Goal: Task Accomplishment & Management: Use online tool/utility

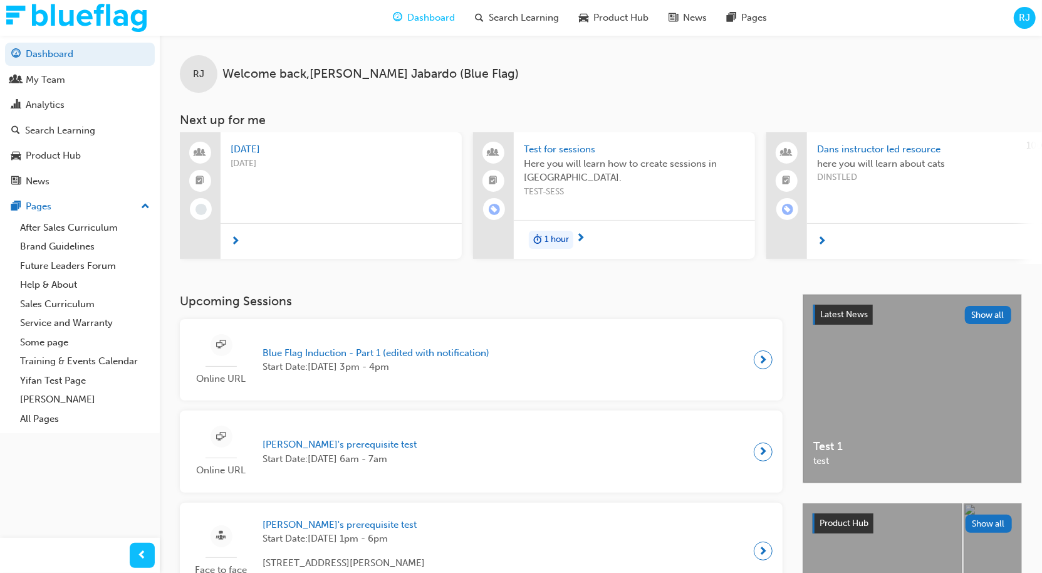
click at [1021, 20] on span "RJ" at bounding box center [1024, 18] width 11 height 14
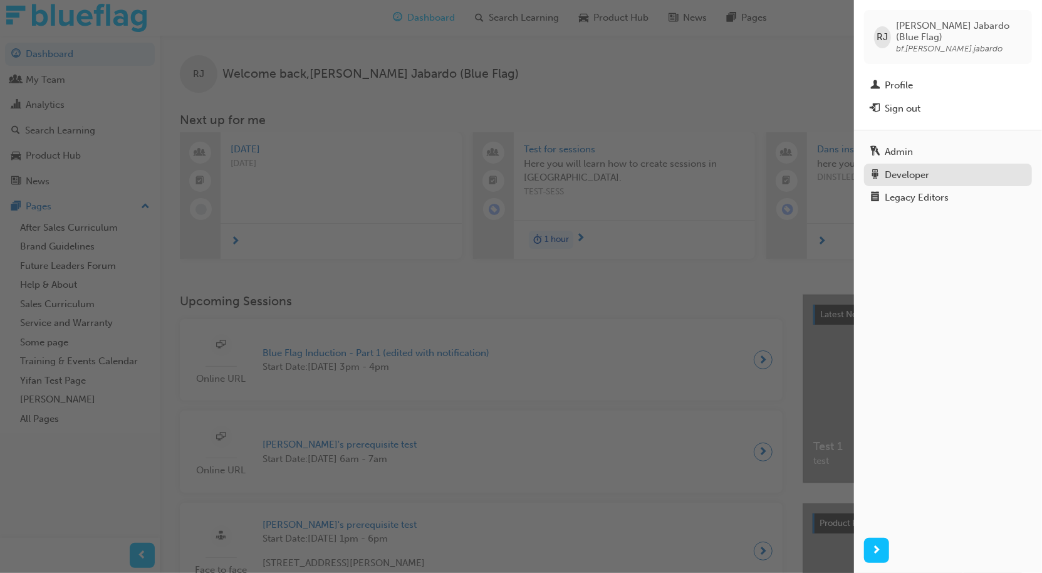
click at [902, 168] on div "Developer" at bounding box center [907, 175] width 44 height 14
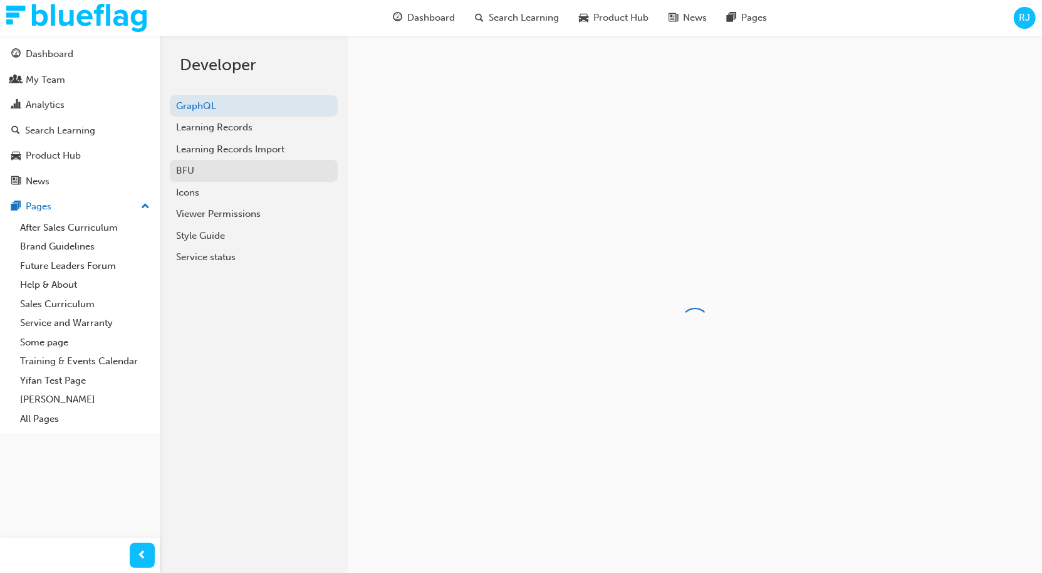
click at [209, 162] on link "BFU" at bounding box center [254, 171] width 168 height 22
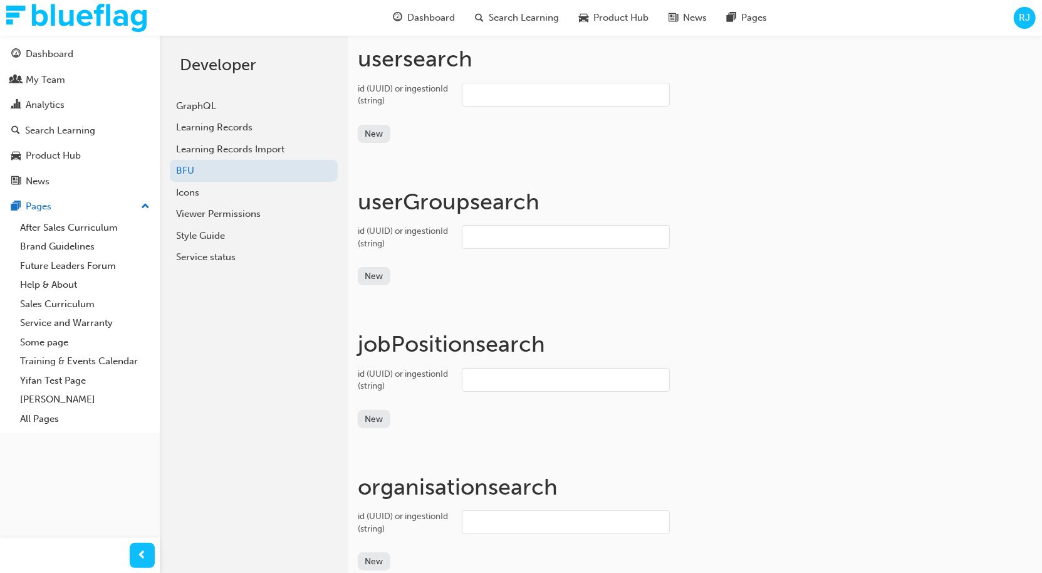
click at [493, 87] on input "id (UUID) or ingestionId (string)" at bounding box center [566, 95] width 208 height 24
paste input "bf.ed.bunting"
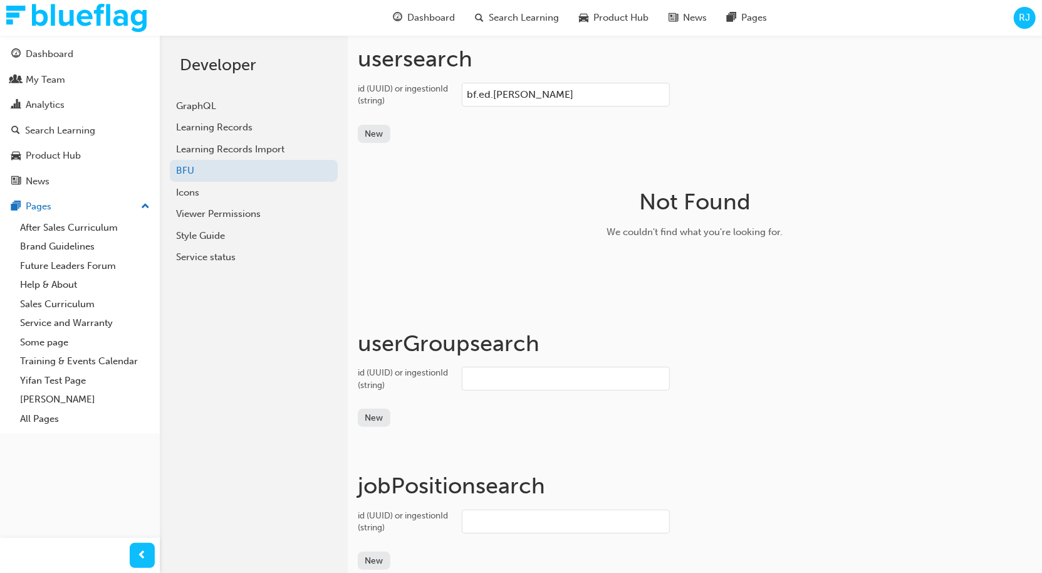
click at [501, 92] on input "bf.ed.bunting" at bounding box center [566, 95] width 208 height 24
paste input "andrew.ryan"
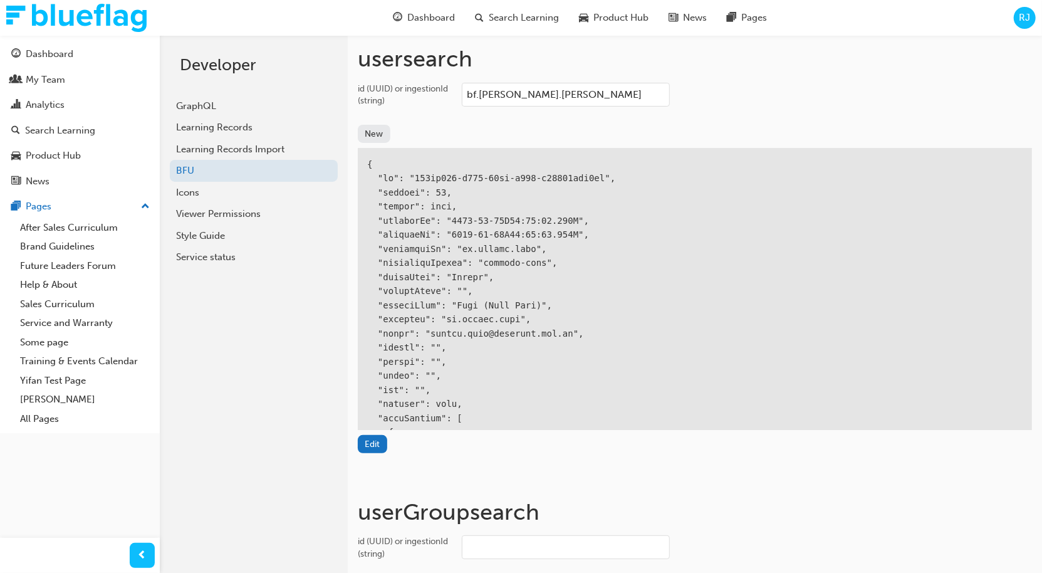
click at [501, 95] on input "bf.andrew.ryan" at bounding box center [566, 95] width 208 height 24
paste input "donis.dsa"
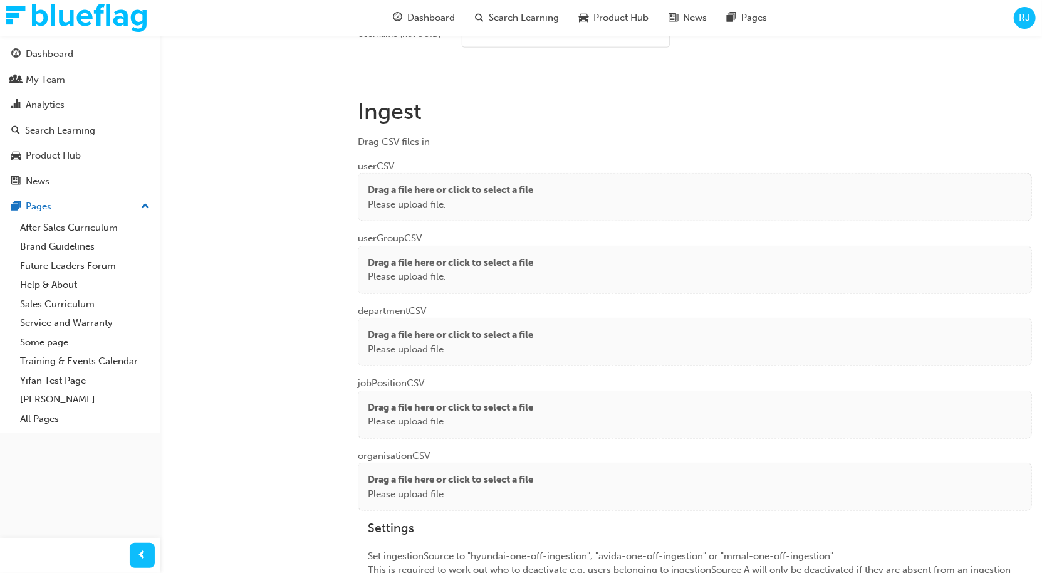
scroll to position [1024, 0]
type input "bf.adonis.dsa"
click at [451, 198] on p "Please upload file." at bounding box center [450, 205] width 165 height 14
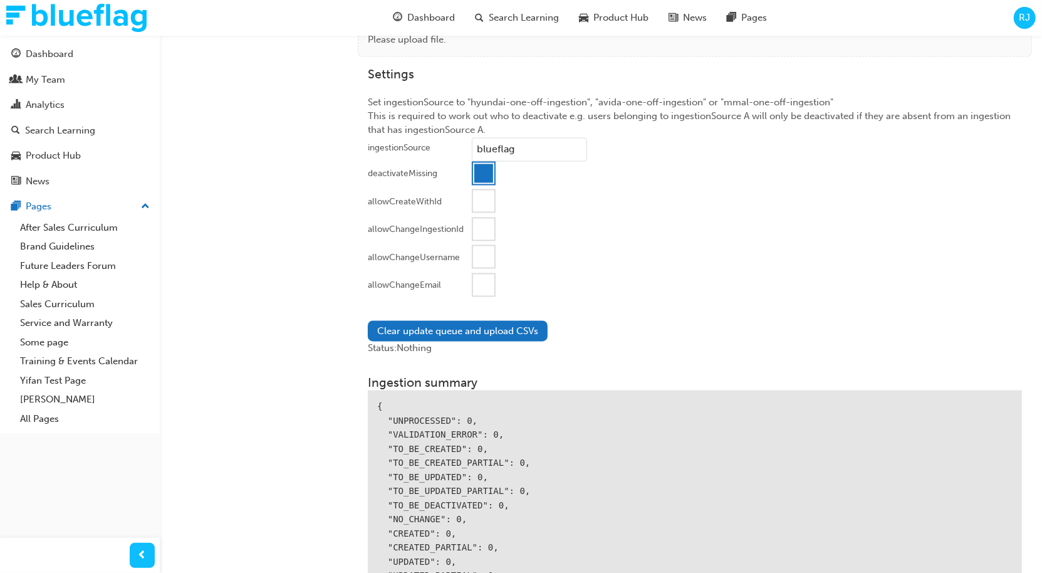
scroll to position [1499, 0]
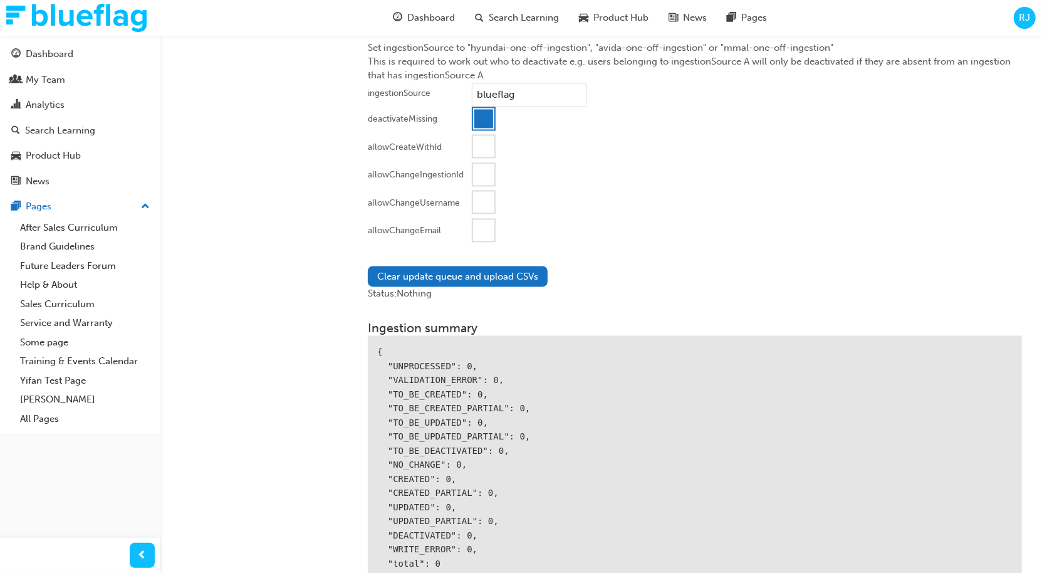
click at [484, 112] on div at bounding box center [483, 119] width 19 height 19
click at [487, 226] on div at bounding box center [483, 230] width 21 height 21
click at [453, 266] on button "Clear update queue and upload CSVs" at bounding box center [458, 276] width 180 height 21
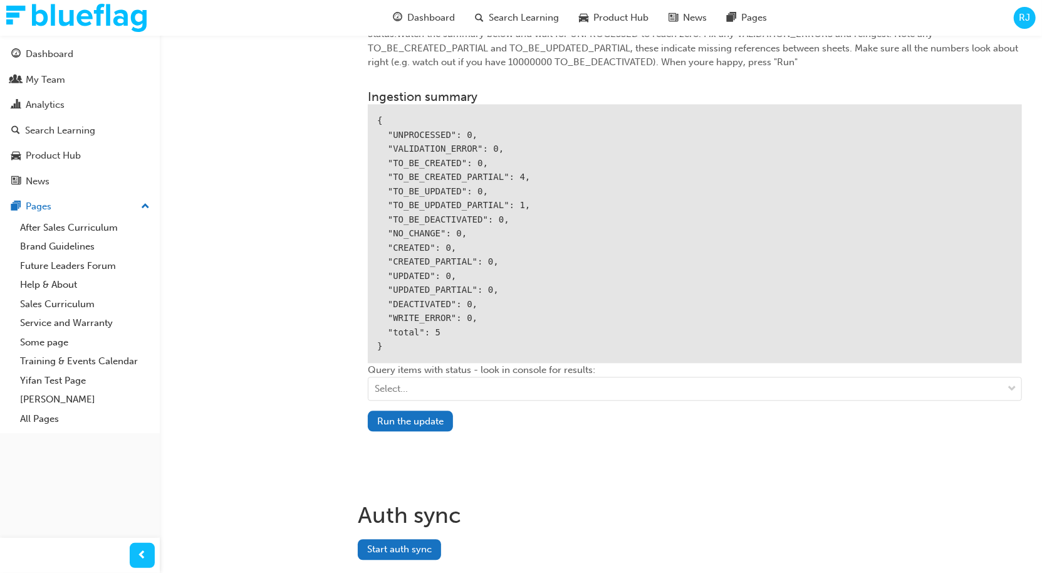
scroll to position [1789, 0]
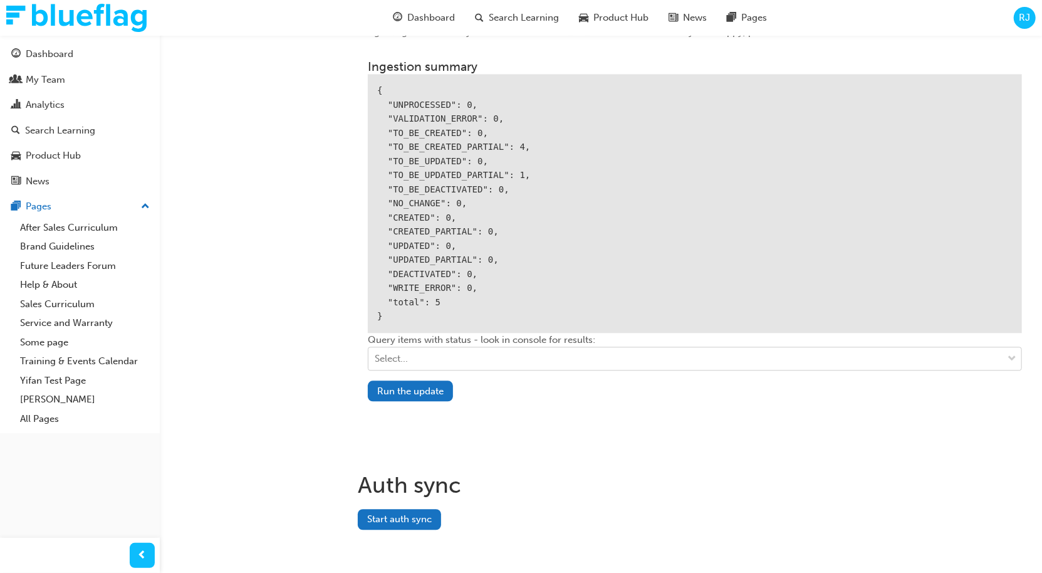
click at [409, 348] on div "Select..." at bounding box center [685, 359] width 634 height 22
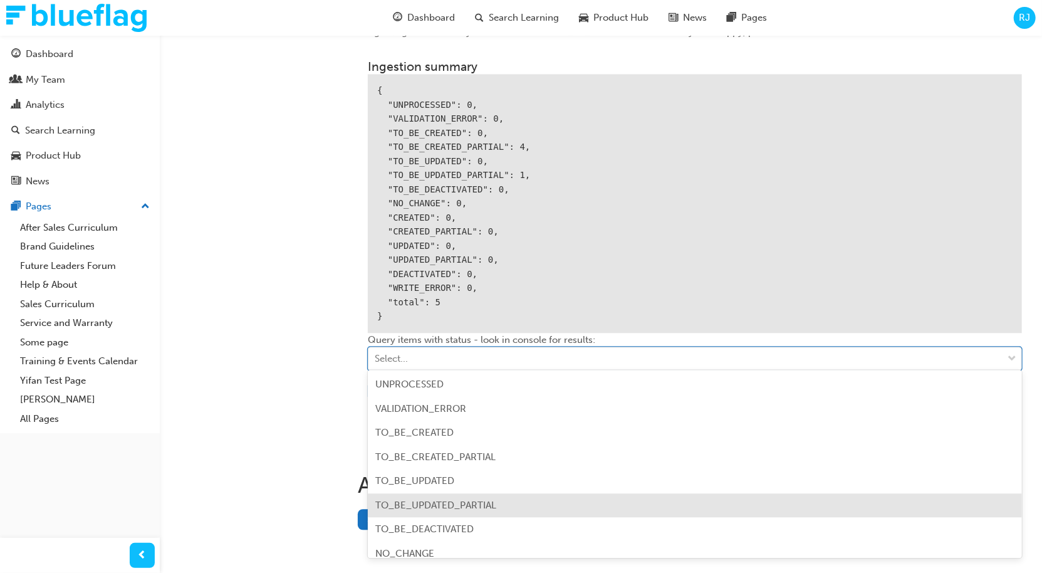
click at [413, 507] on span "TO_BE_UPDATED_PARTIAL" at bounding box center [435, 504] width 121 height 11
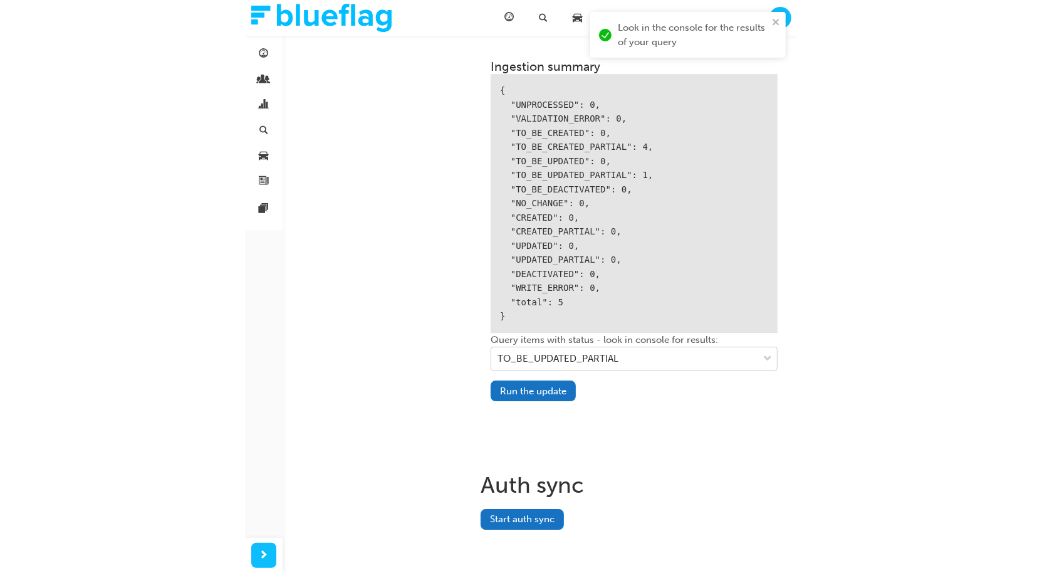
scroll to position [1775, 0]
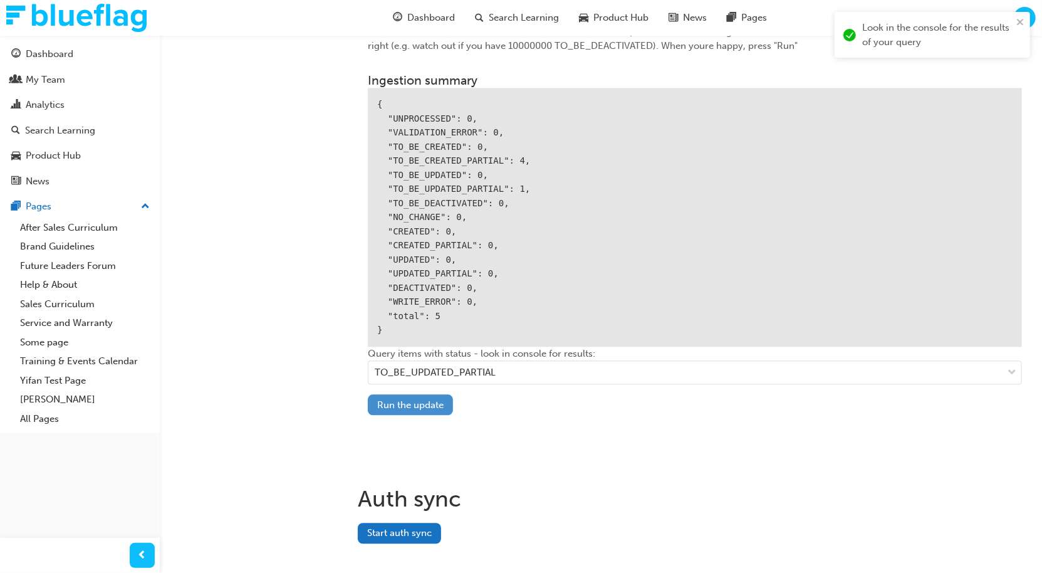
click at [417, 396] on button "Run the update" at bounding box center [410, 404] width 85 height 21
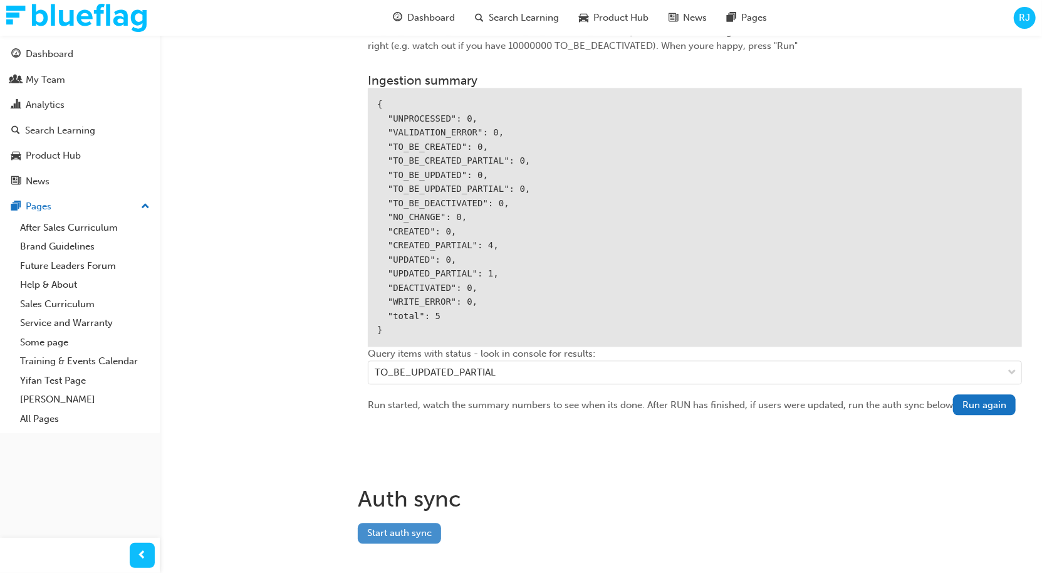
click at [405, 526] on button "Start auth sync" at bounding box center [399, 533] width 83 height 21
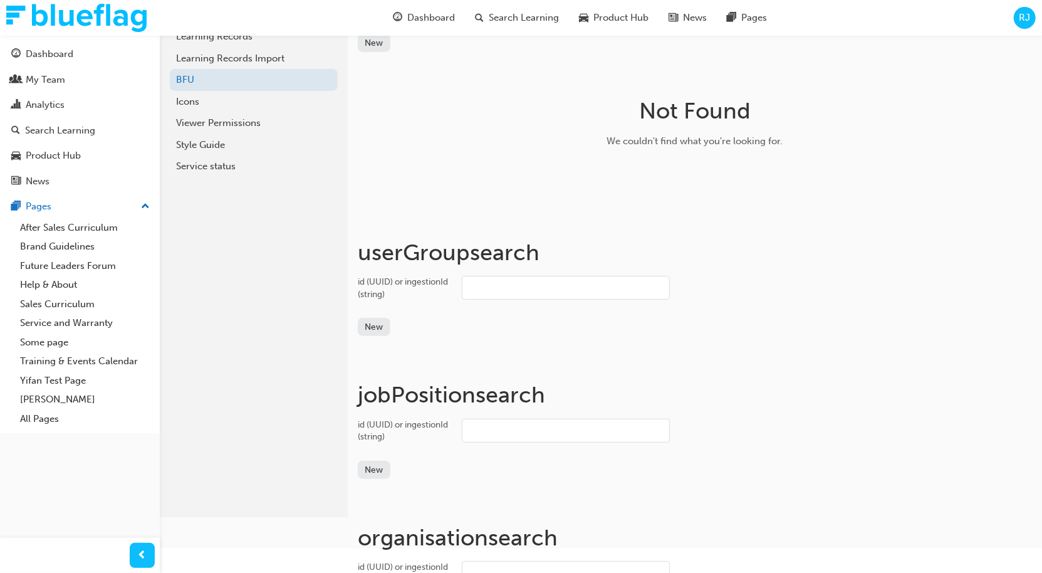
scroll to position [0, 0]
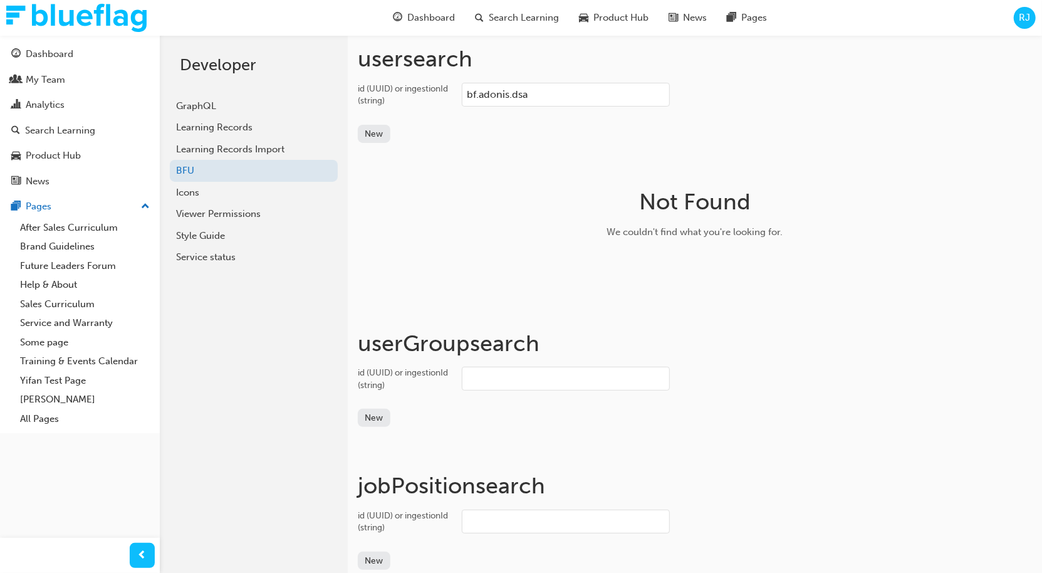
click at [1024, 22] on span "RJ" at bounding box center [1024, 18] width 11 height 14
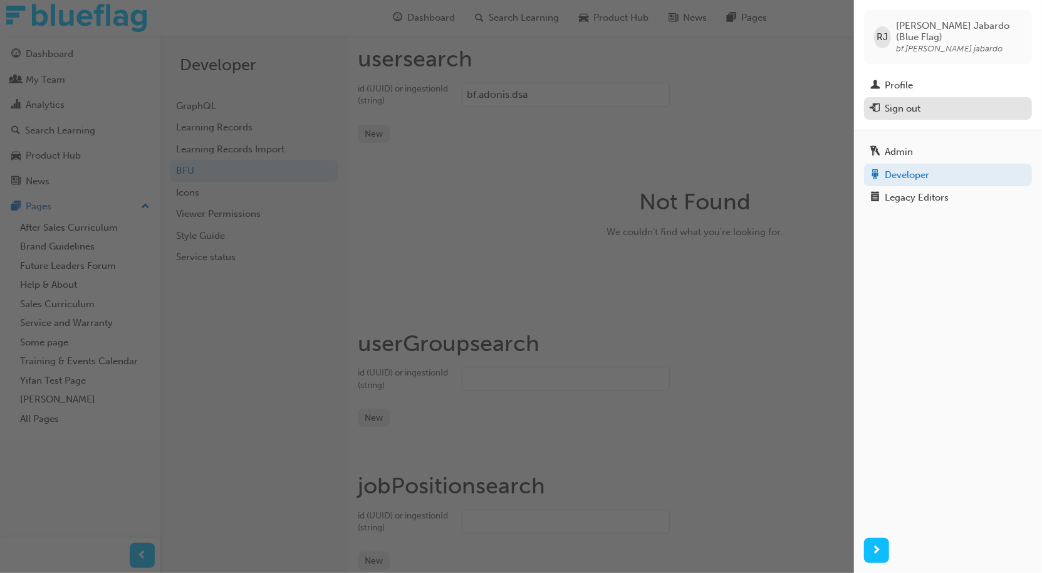
click at [904, 102] on div "Sign out" at bounding box center [903, 109] width 36 height 14
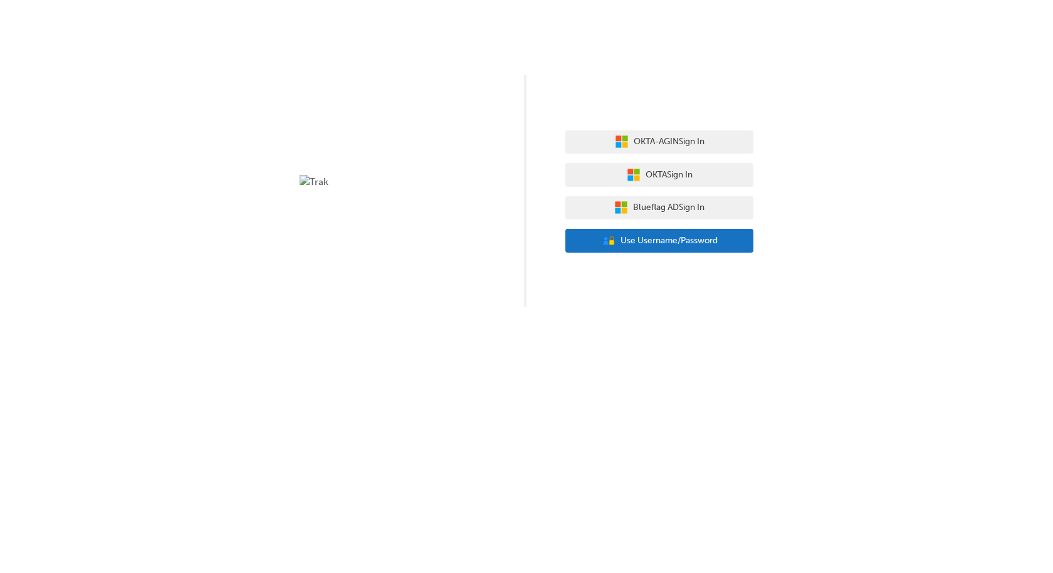
click at [667, 246] on span "Use Username/Password" at bounding box center [668, 241] width 97 height 14
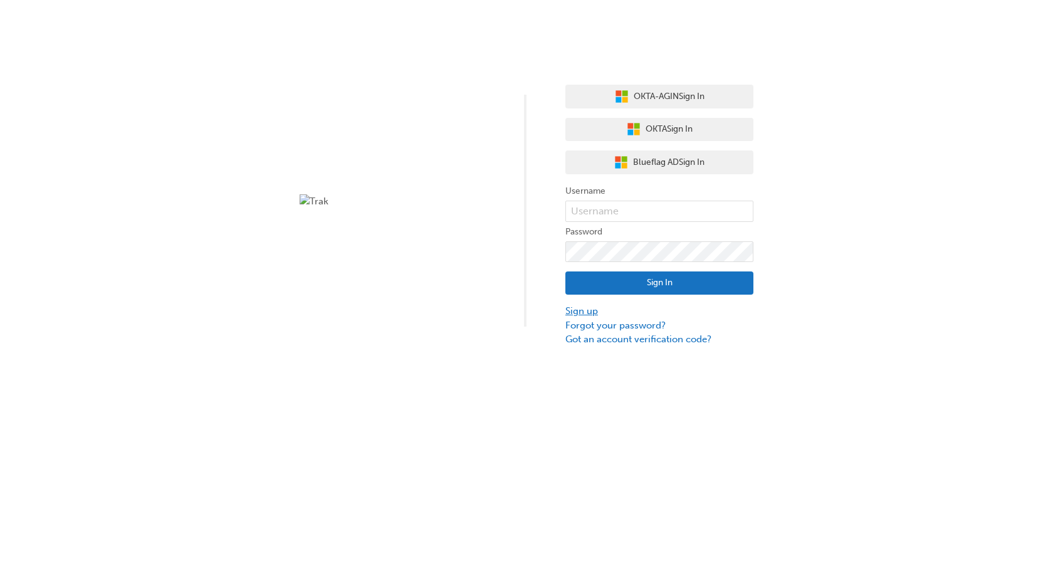
click at [583, 309] on link "Sign up" at bounding box center [659, 311] width 188 height 14
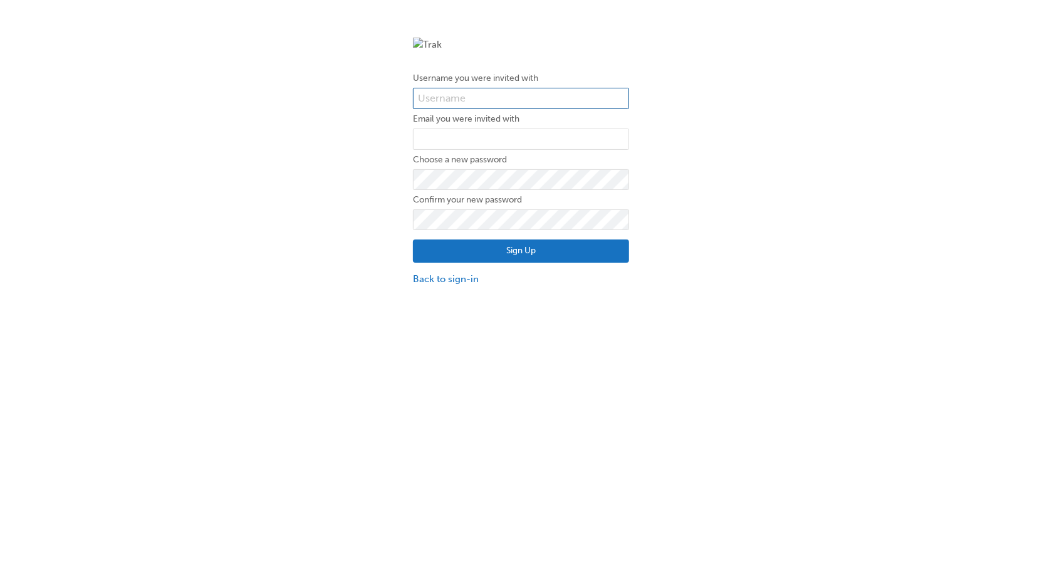
click at [469, 95] on input "text" at bounding box center [521, 98] width 216 height 21
paste input "bf.[PERSON_NAME].jabardo+test"
type input "bf.[PERSON_NAME].jabardo+test"
click at [468, 139] on input "email" at bounding box center [521, 138] width 216 height 21
paste input "rocio.jabardo+test@blueflag.com.au"
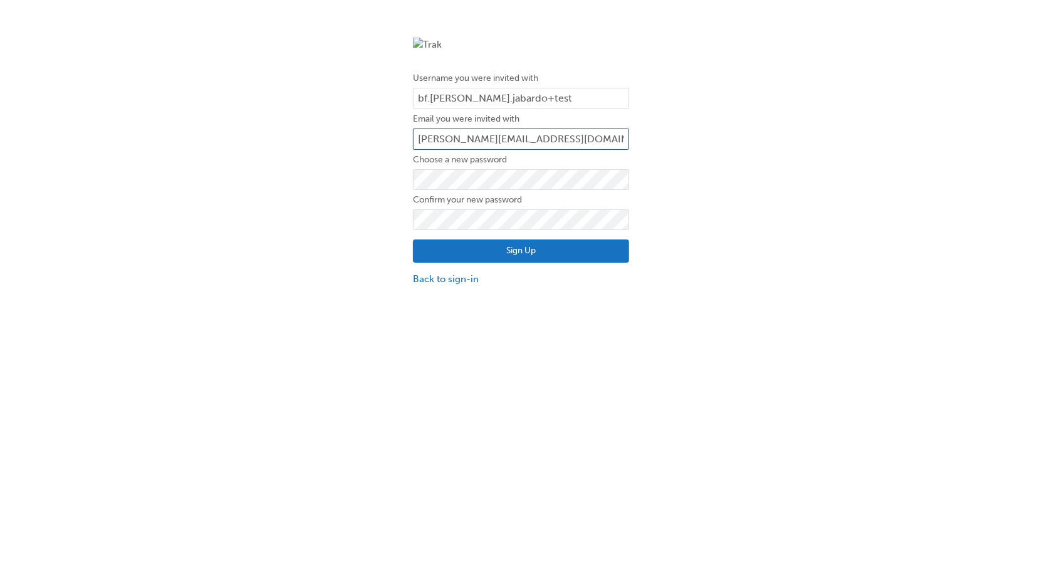
type input "rocio.jabardo+test@blueflag.com.au"
click button "Sign Up" at bounding box center [521, 251] width 216 height 24
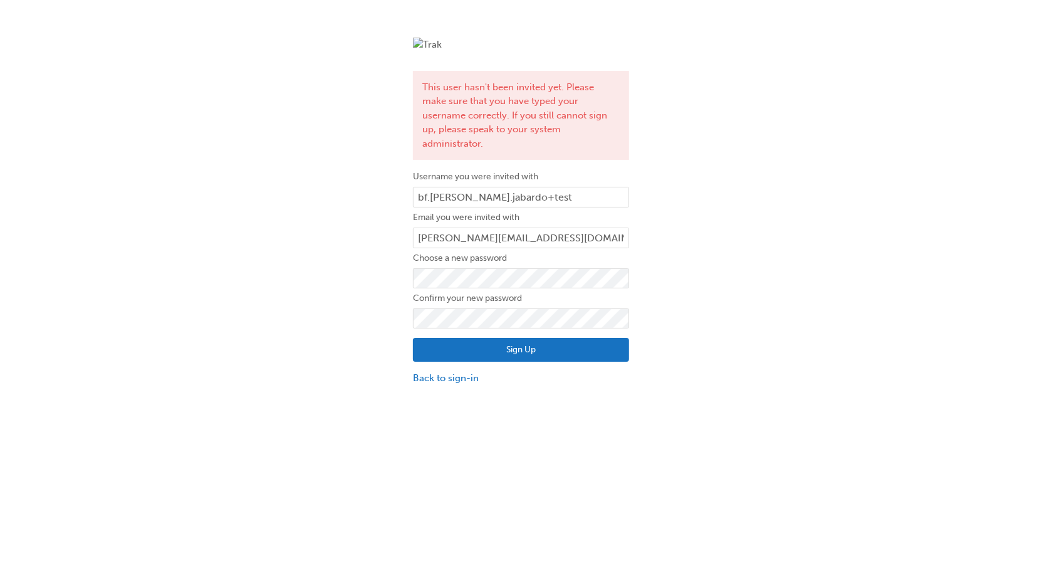
click at [500, 343] on button "Sign Up" at bounding box center [521, 350] width 216 height 24
click at [506, 342] on button "Sign Up" at bounding box center [521, 350] width 216 height 24
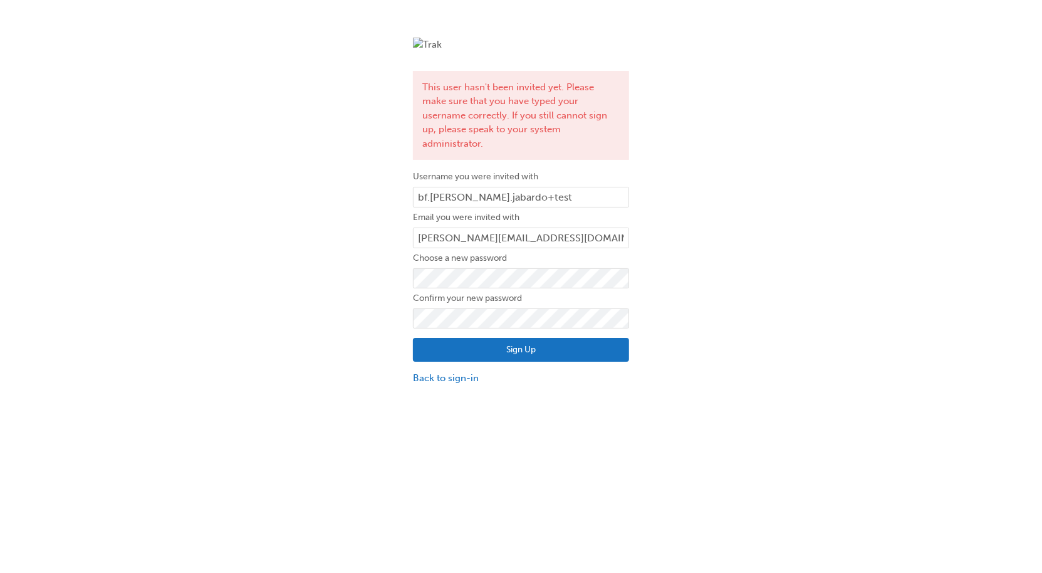
click at [506, 342] on button "Sign Up" at bounding box center [521, 350] width 216 height 24
click at [506, 338] on button "Sign Up" at bounding box center [521, 350] width 216 height 24
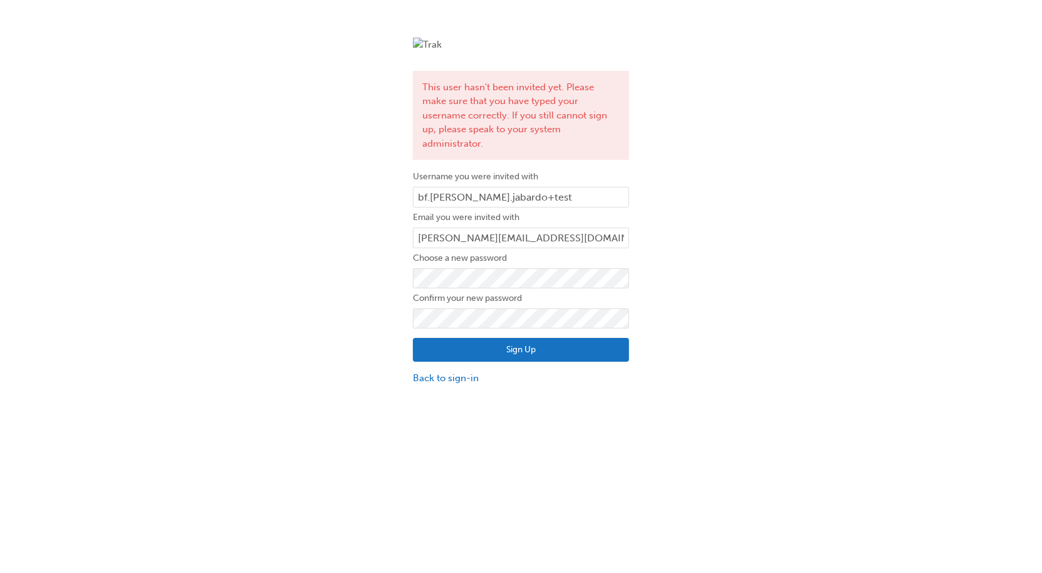
click at [440, 370] on div "This user hasn't been invited yet. Please make sure that you have typed your us…" at bounding box center [521, 211] width 235 height 366
click at [444, 371] on link "Back to sign-in" at bounding box center [521, 378] width 216 height 14
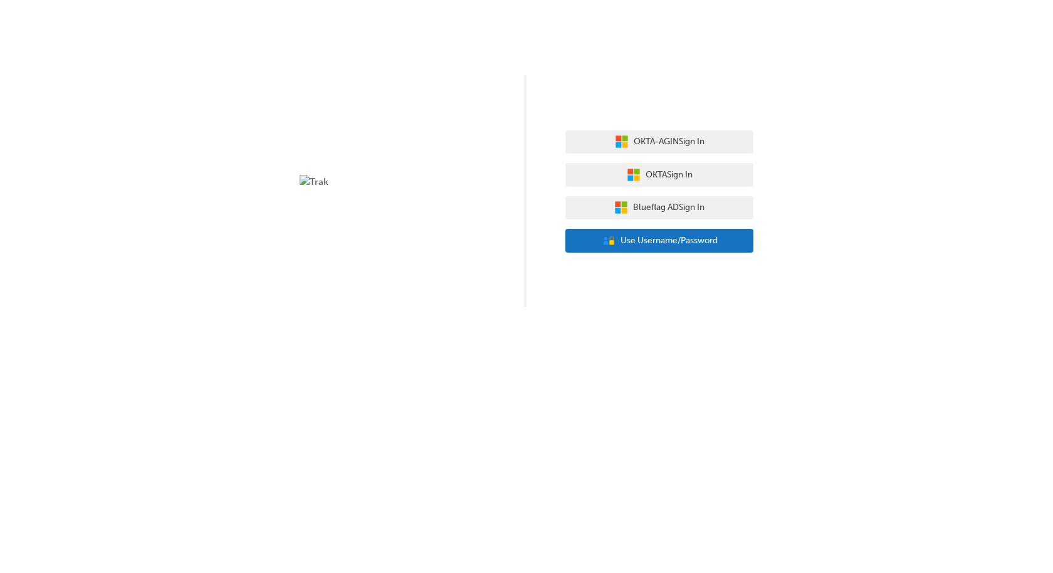
click at [707, 249] on button "User Authentication Icon - Blue Person, Gold Lock Use Username/Password" at bounding box center [659, 241] width 188 height 24
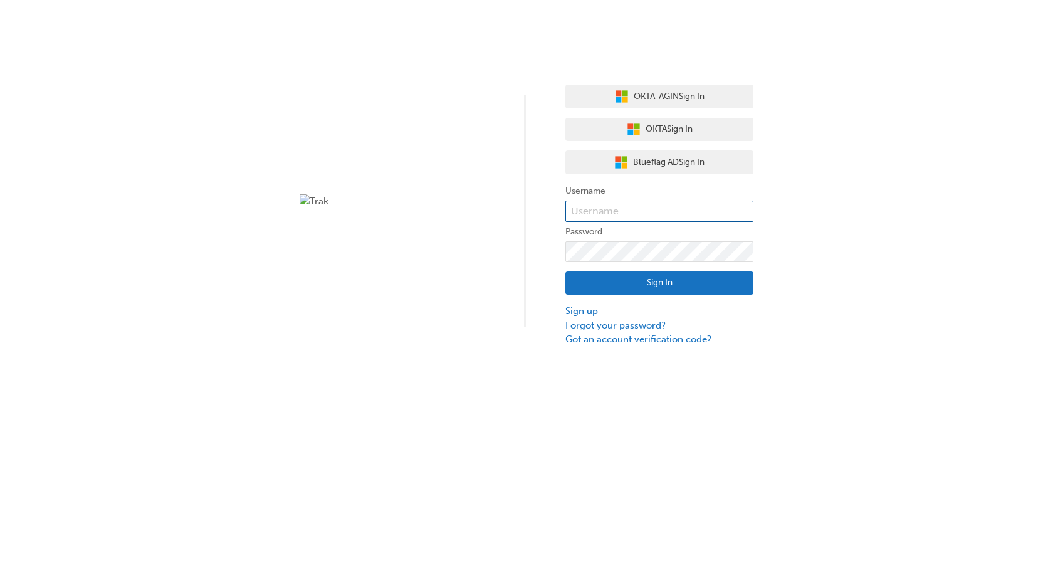
click at [599, 207] on input "text" at bounding box center [659, 211] width 188 height 21
type input "bf.rocio.jabardo"
click at [694, 288] on button "Sign In" at bounding box center [659, 283] width 188 height 24
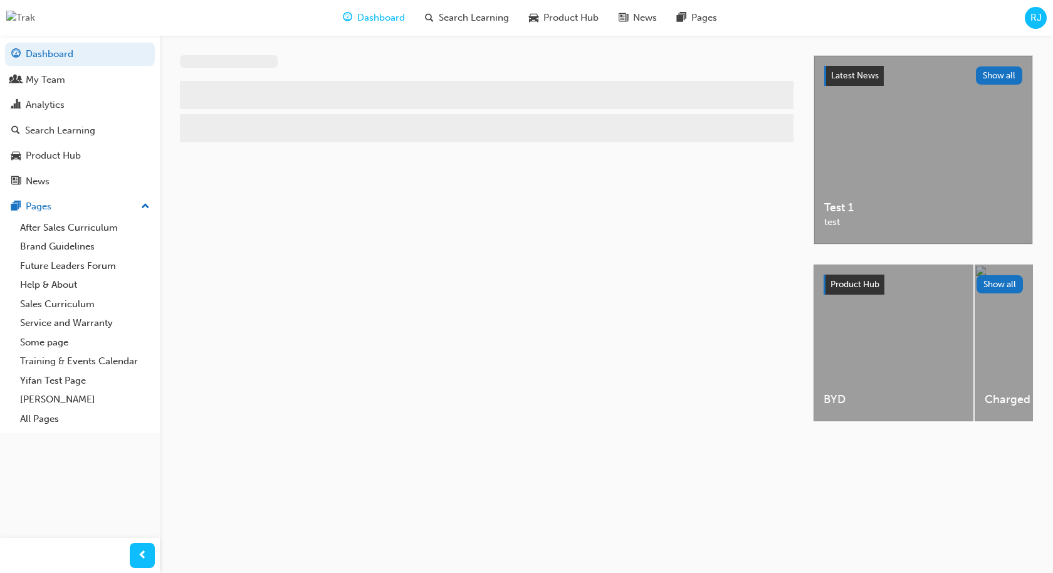
click at [1033, 24] on span "RJ" at bounding box center [1035, 18] width 11 height 14
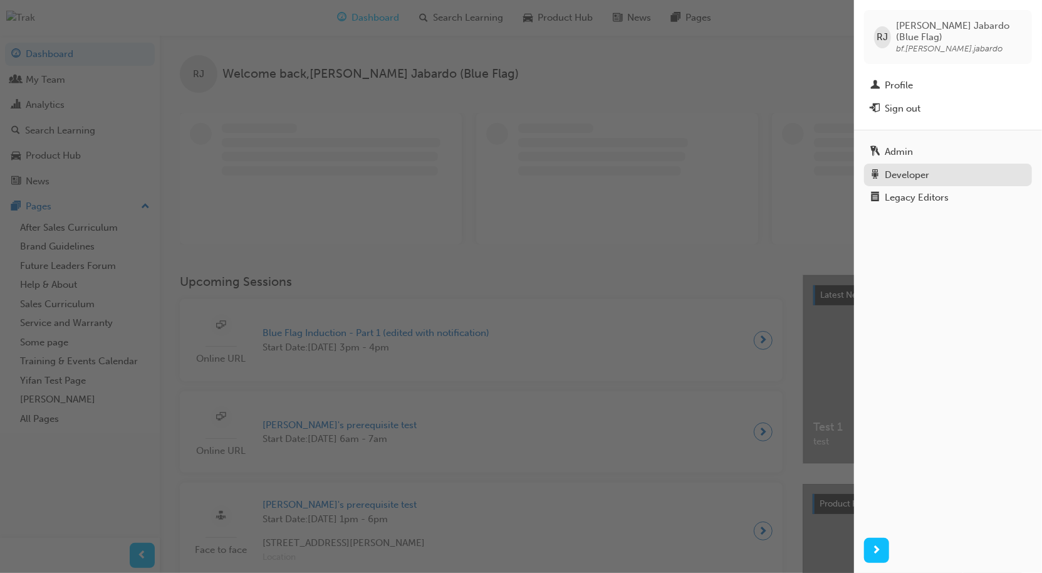
click at [913, 168] on div "Developer" at bounding box center [907, 175] width 44 height 14
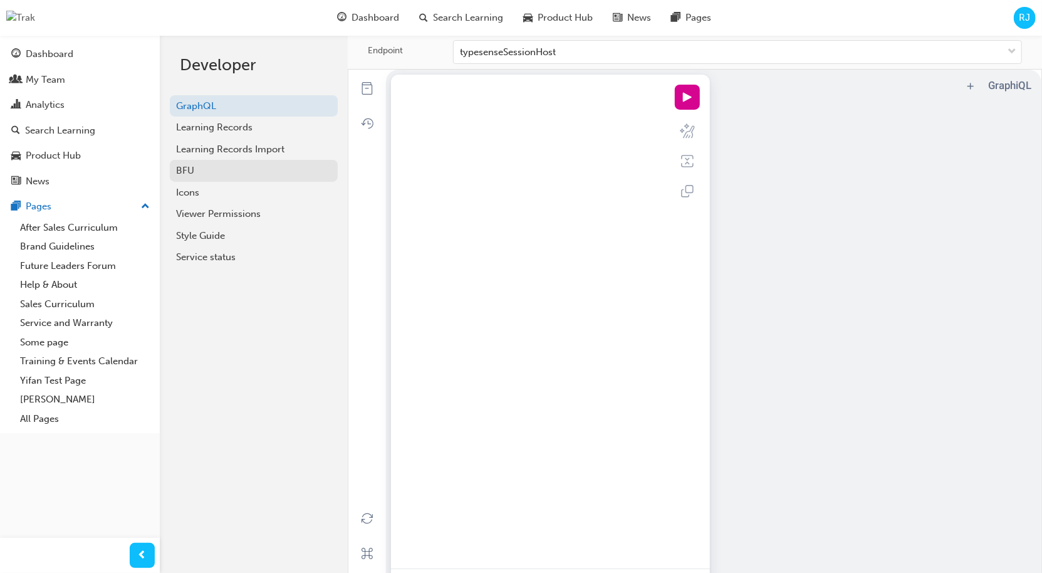
click at [216, 169] on div "BFU" at bounding box center [253, 171] width 155 height 14
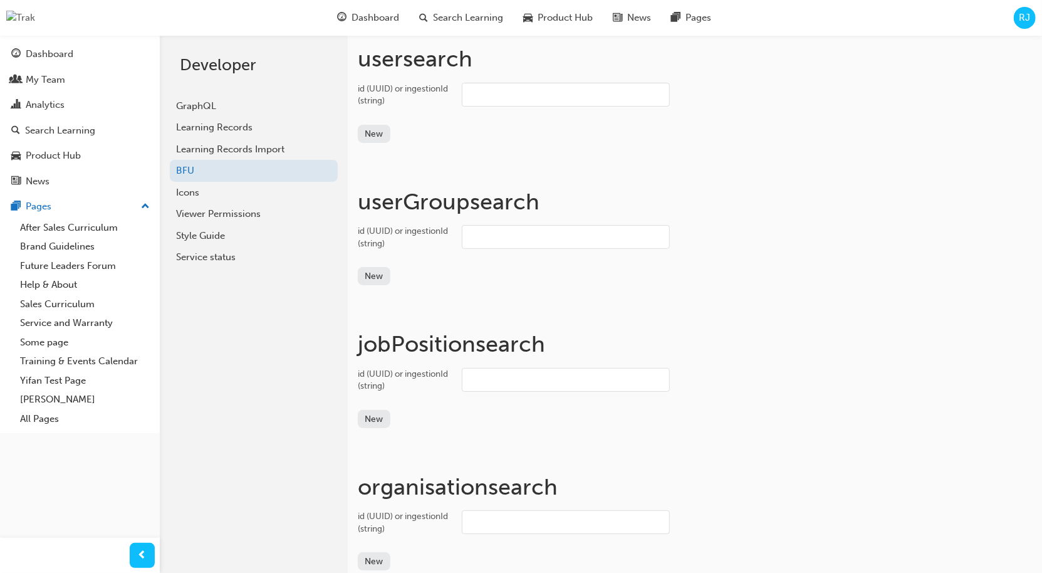
click at [526, 95] on input "id (UUID) or ingestionId (string)" at bounding box center [566, 95] width 208 height 24
paste input "bf.rocio.jabardo+test"
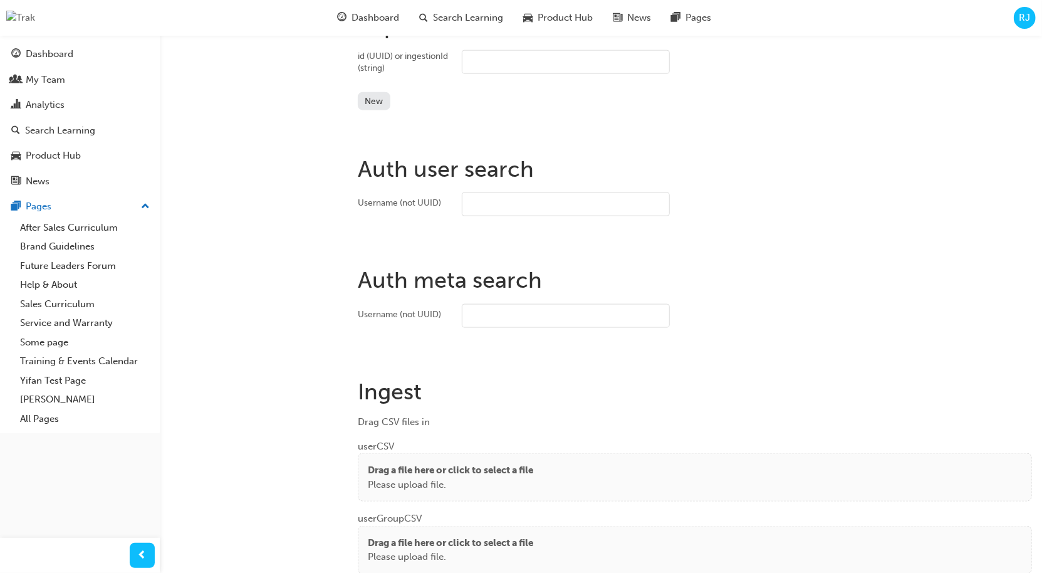
scroll to position [902, 0]
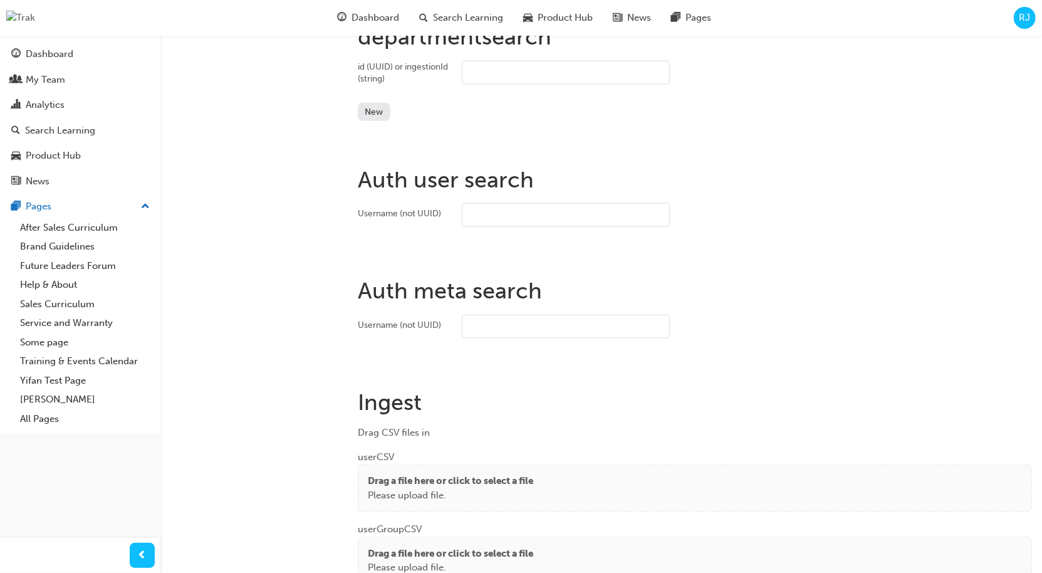
type input "bf.rocio.jabardo+test"
click at [547, 207] on input "Username (not UUID)" at bounding box center [566, 215] width 208 height 24
paste input "bf.rocio.jabardo+test"
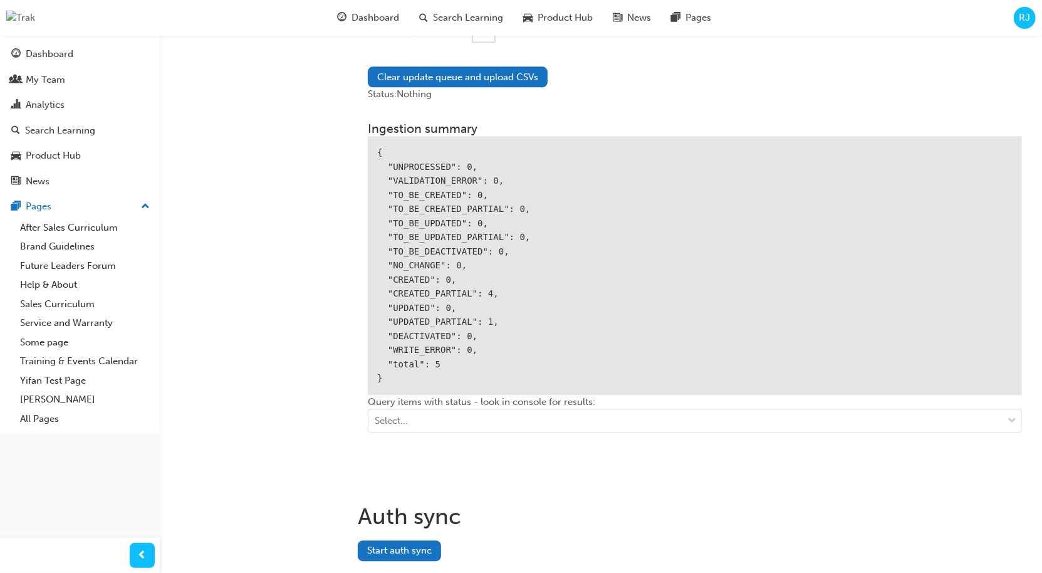
scroll to position [1965, 0]
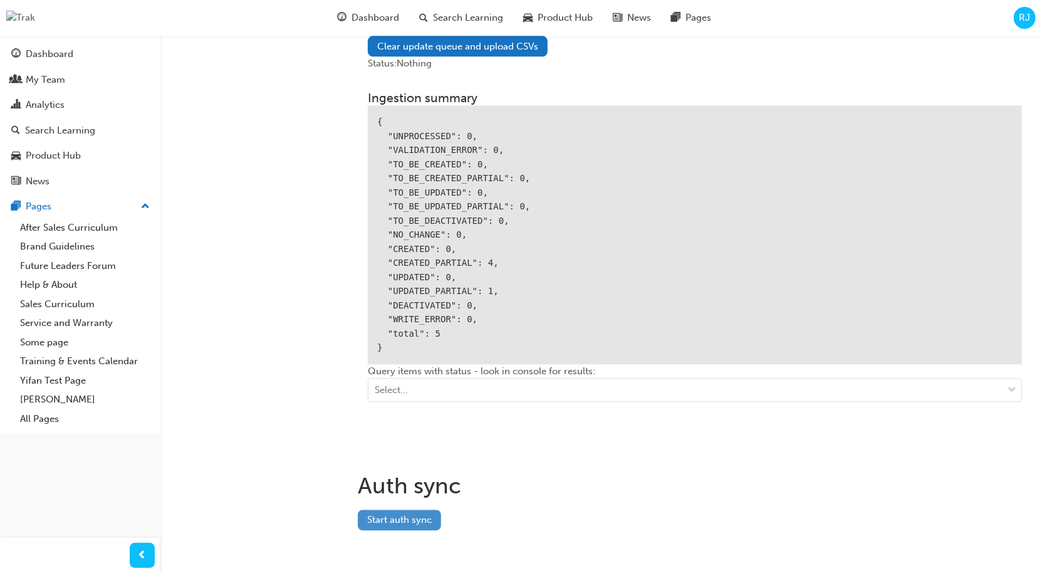
type input "bf.rocio.jabardo+test"
click at [411, 509] on button "Start auth sync" at bounding box center [399, 519] width 83 height 21
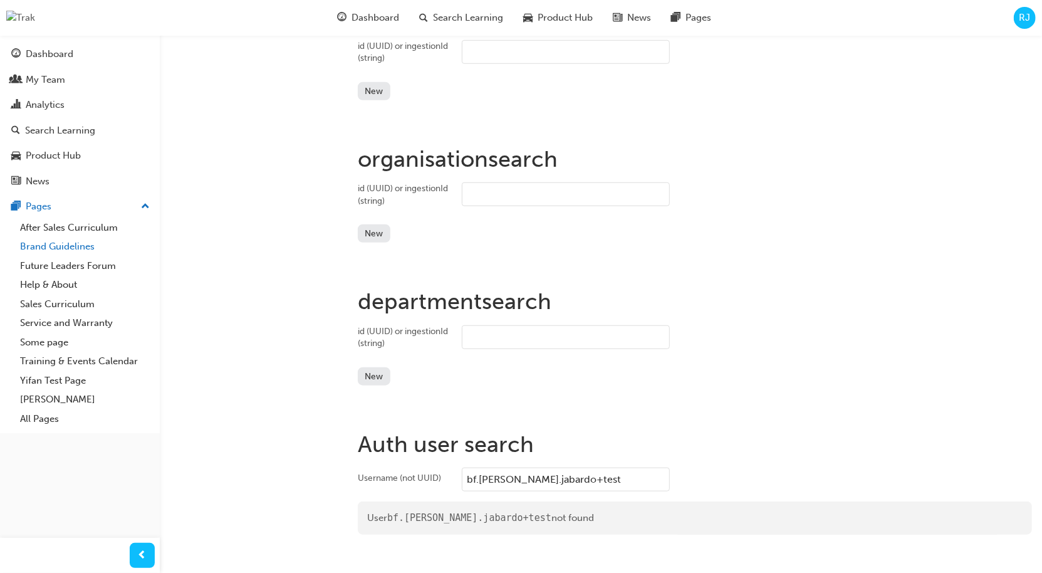
scroll to position [673, 0]
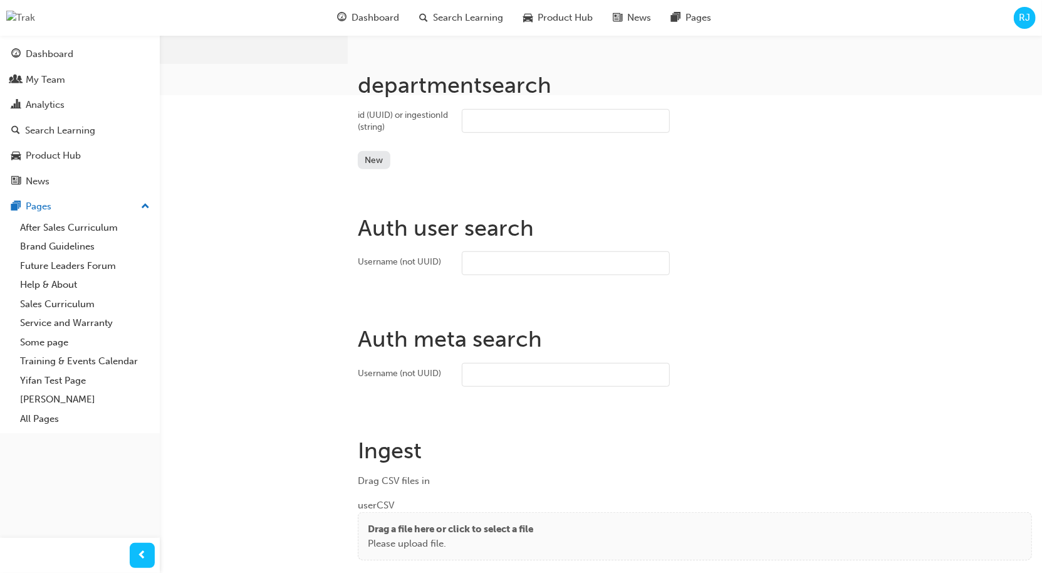
scroll to position [542, 0]
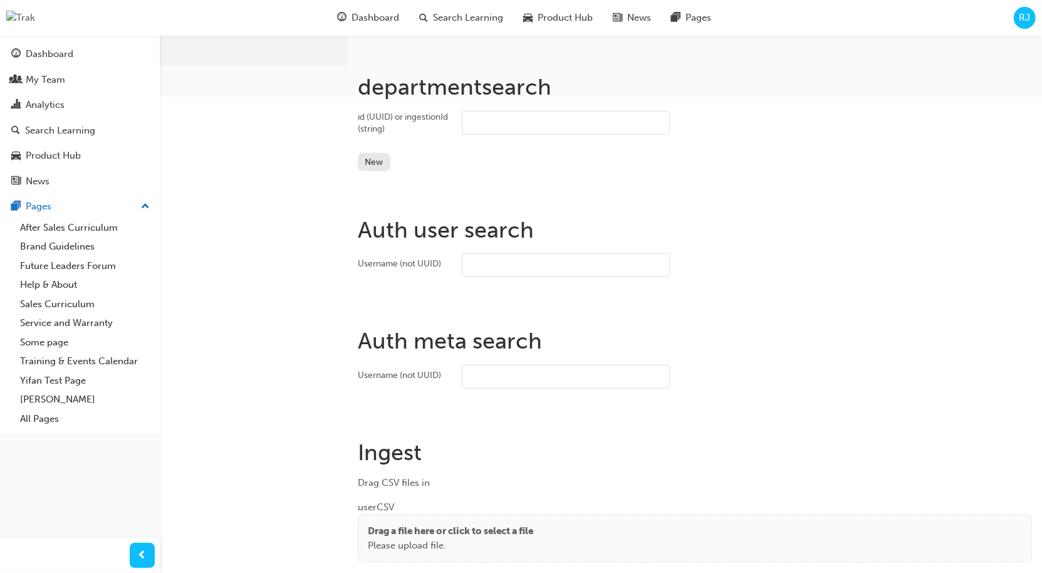
click at [530, 265] on input "Username (not UUID)" at bounding box center [566, 265] width 208 height 24
type input "v"
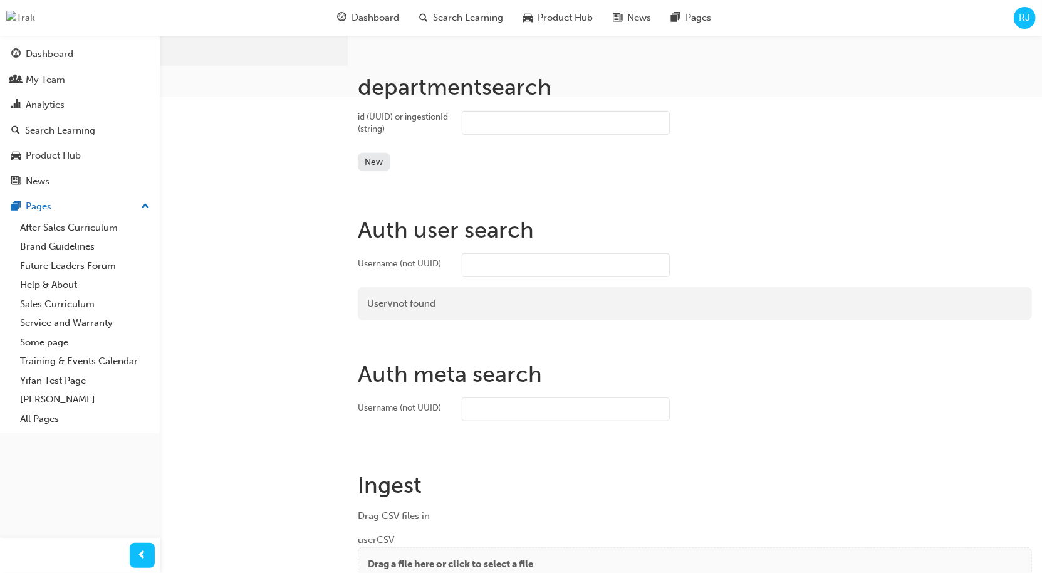
paste input "bf.[PERSON_NAME].jabardo+test"
type input "bf.rocio.jabardo+test"
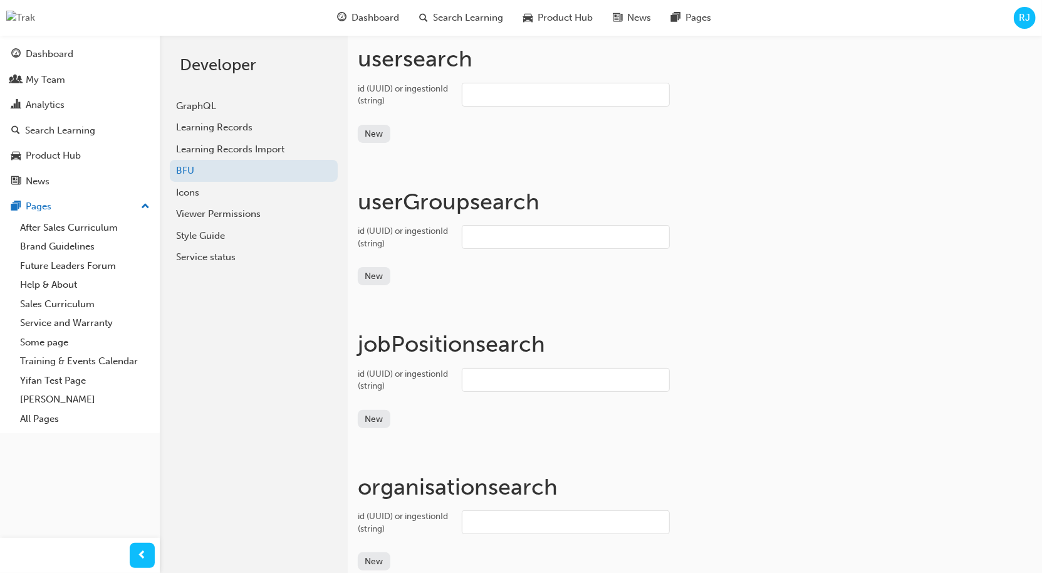
click at [521, 92] on input "id (UUID) or ingestionId (string)" at bounding box center [566, 95] width 208 height 24
paste input "bf.[PERSON_NAME].jabardo+test"
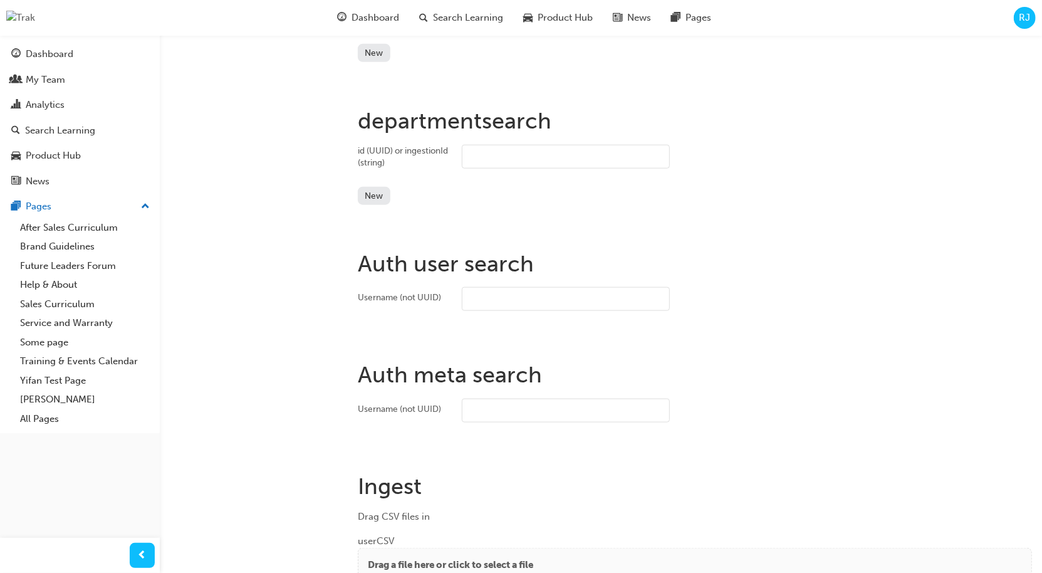
scroll to position [899, 0]
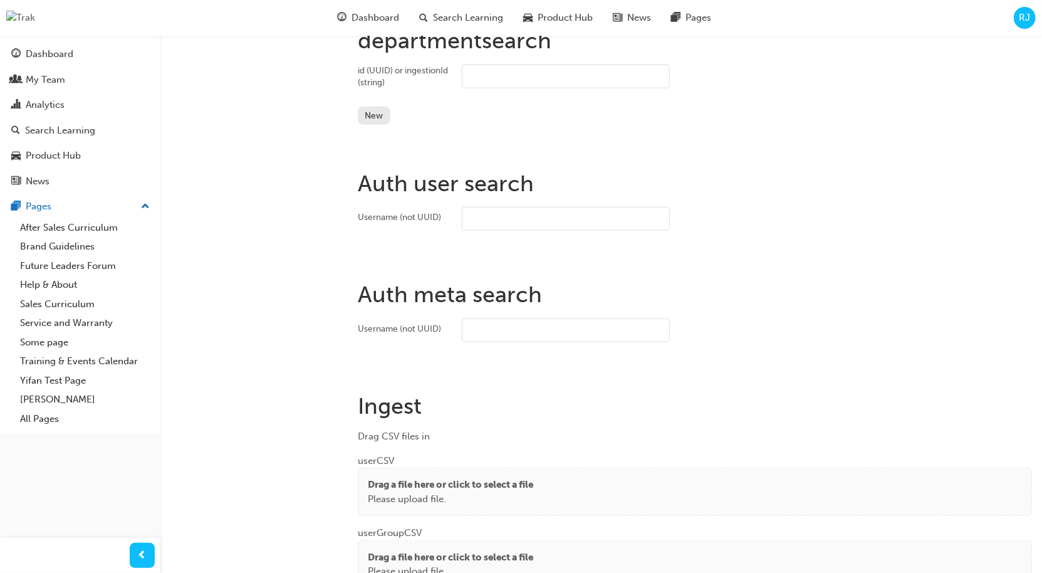
type input "bf.[PERSON_NAME].jabardo+test"
drag, startPoint x: 493, startPoint y: 210, endPoint x: 409, endPoint y: 190, distance: 85.6
click at [493, 210] on input "Username (not UUID)" at bounding box center [566, 219] width 208 height 24
paste input "bf.[PERSON_NAME].jabardo+test"
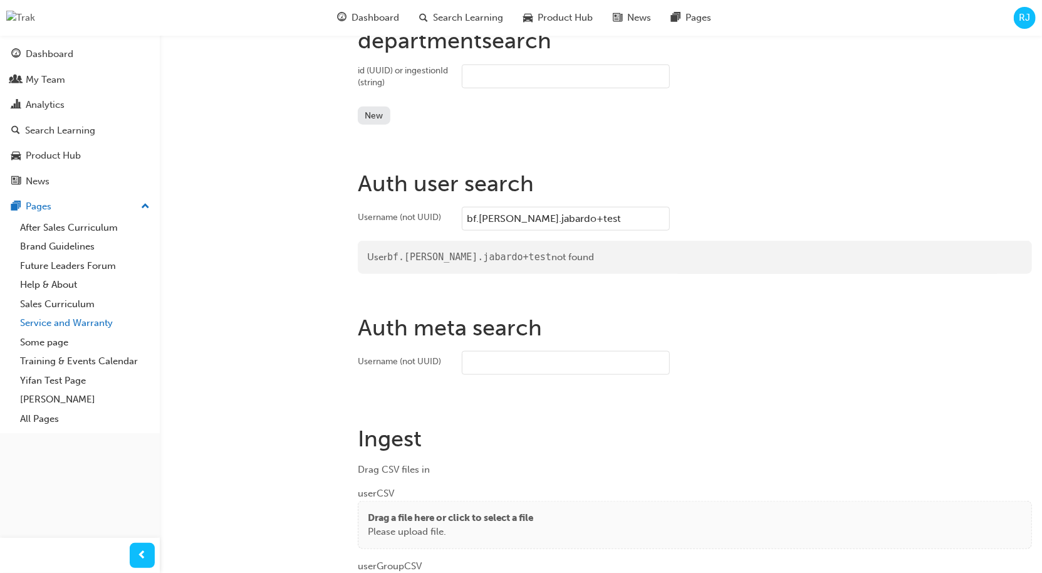
type input "bf.[PERSON_NAME].jabardo+test"
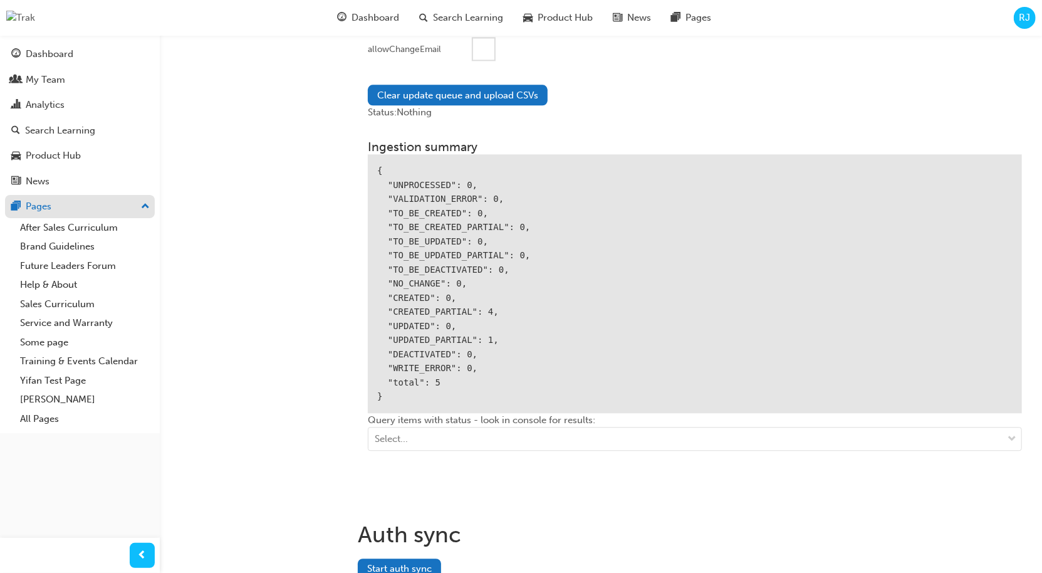
scroll to position [1965, 0]
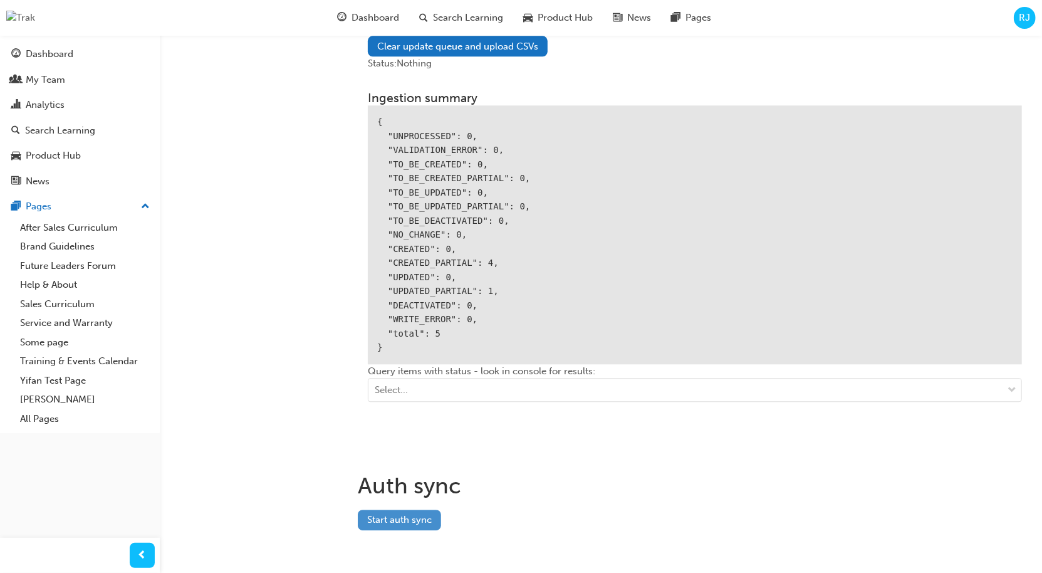
click at [412, 513] on button "Start auth sync" at bounding box center [399, 519] width 83 height 21
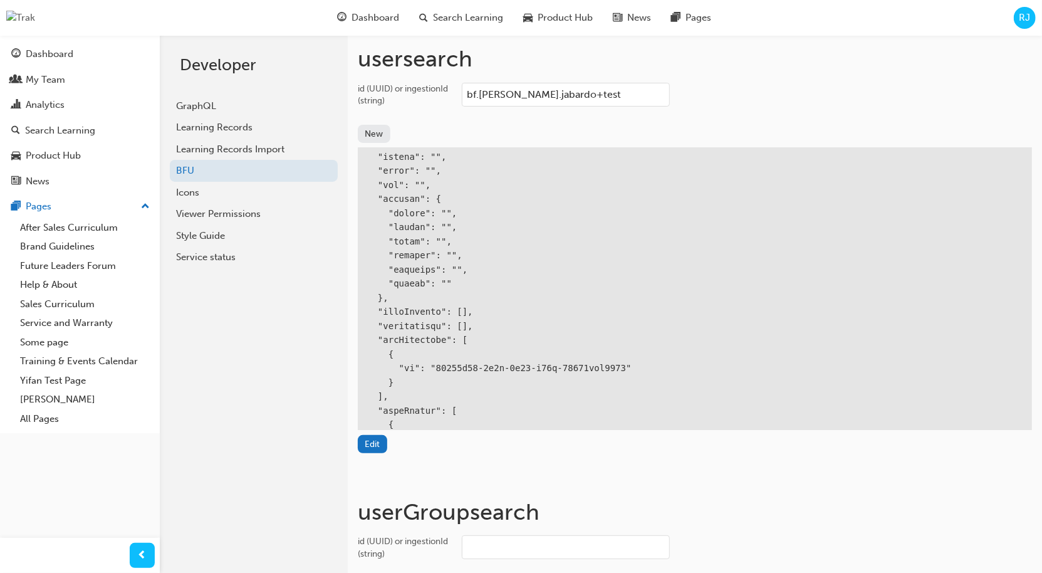
scroll to position [0, 0]
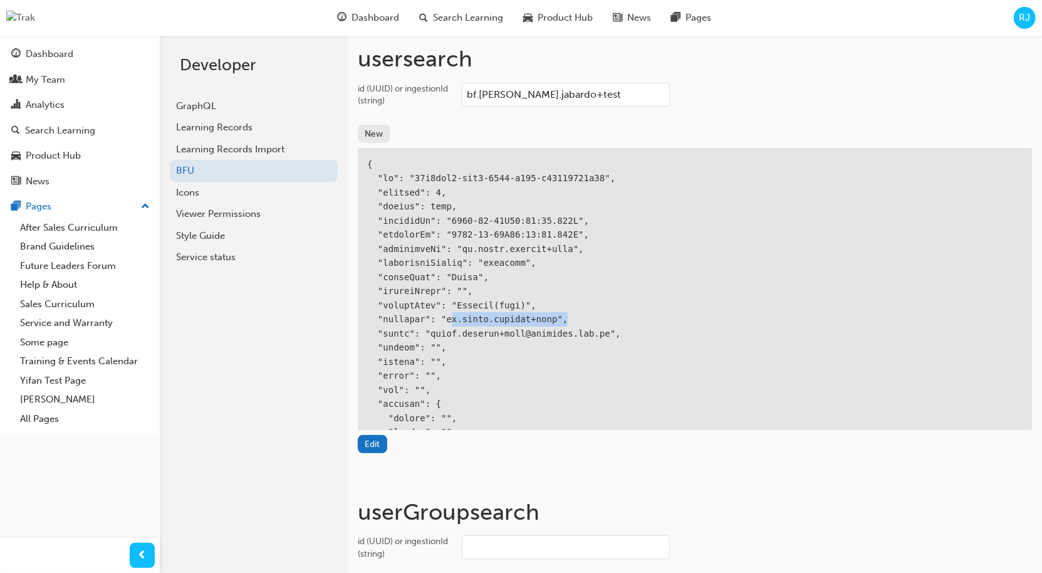
drag, startPoint x: 451, startPoint y: 316, endPoint x: 578, endPoint y: 313, distance: 127.2
click at [578, 313] on div at bounding box center [695, 531] width 674 height 766
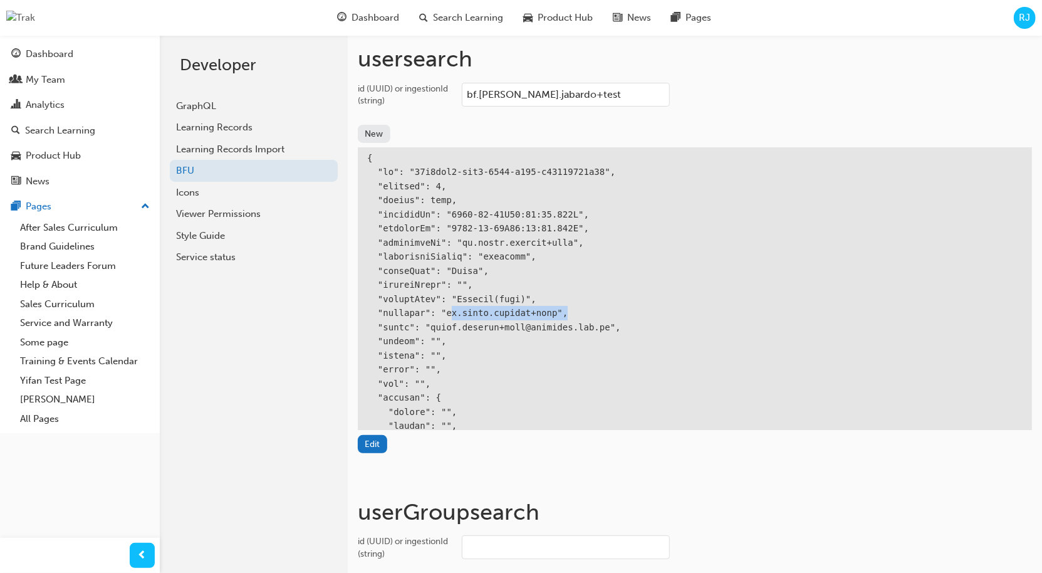
scroll to position [9, 0]
drag, startPoint x: 370, startPoint y: 153, endPoint x: 528, endPoint y: 436, distance: 323.7
click at [528, 436] on div "Edit" at bounding box center [695, 303] width 674 height 310
click at [369, 155] on div at bounding box center [695, 522] width 674 height 766
click at [365, 154] on div at bounding box center [695, 522] width 674 height 766
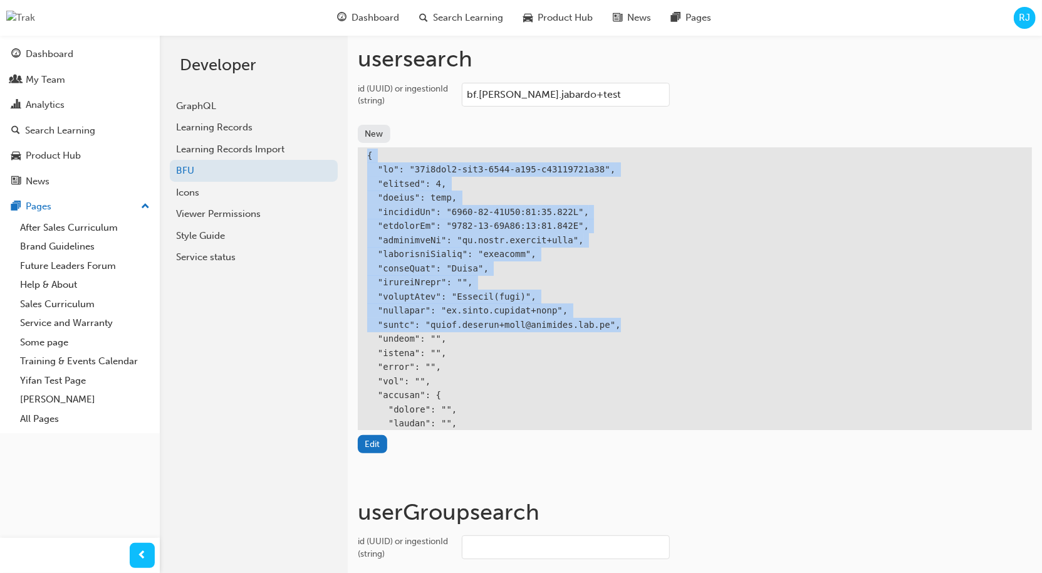
drag, startPoint x: 368, startPoint y: 154, endPoint x: 639, endPoint y: 319, distance: 316.9
click at [639, 319] on div at bounding box center [695, 522] width 674 height 766
copy div "{ "id": "46a3aaa9-bdd6-4396-b347-a39711703c52", "version": 0, "active": true, "…"
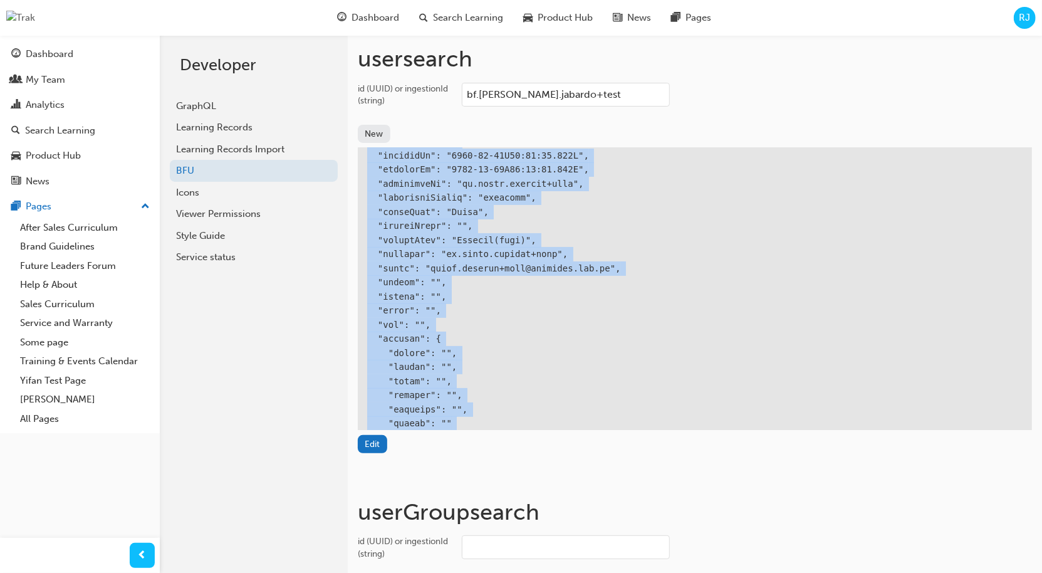
scroll to position [0, 0]
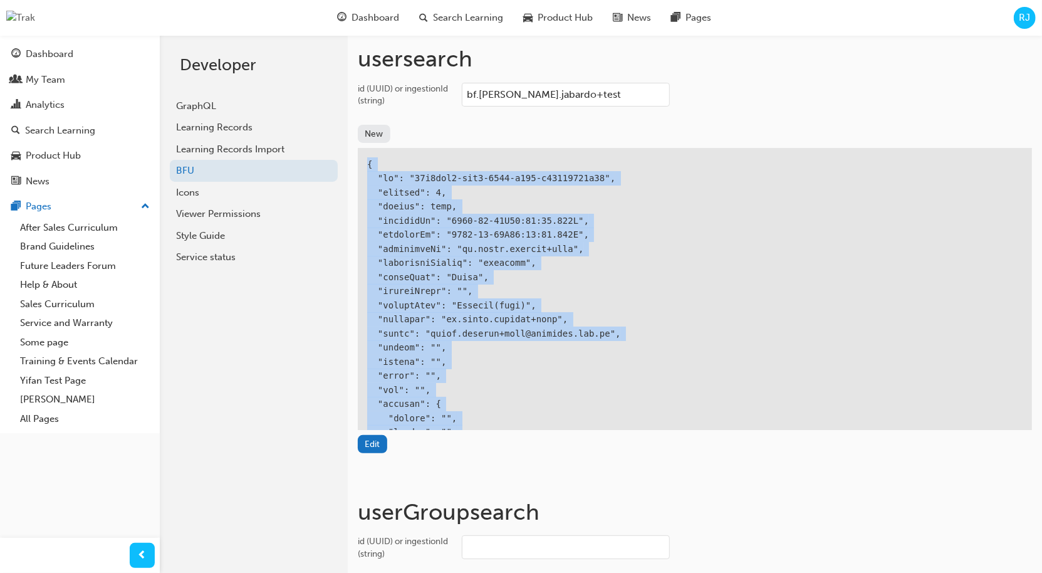
drag, startPoint x: 387, startPoint y: 409, endPoint x: 367, endPoint y: 164, distance: 245.9
click at [367, 164] on div at bounding box center [695, 531] width 674 height 766
copy div "{ "id": "46a3aaa9-bdd6-4396-b347-a39711703c52", "version": 0, "active": true, "…"
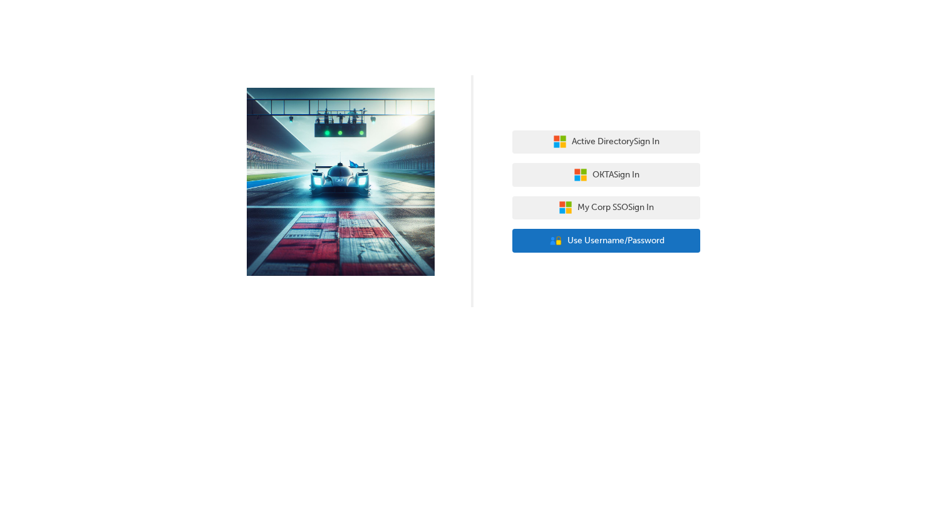
click at [617, 241] on span "Use Username/Password" at bounding box center [616, 241] width 97 height 14
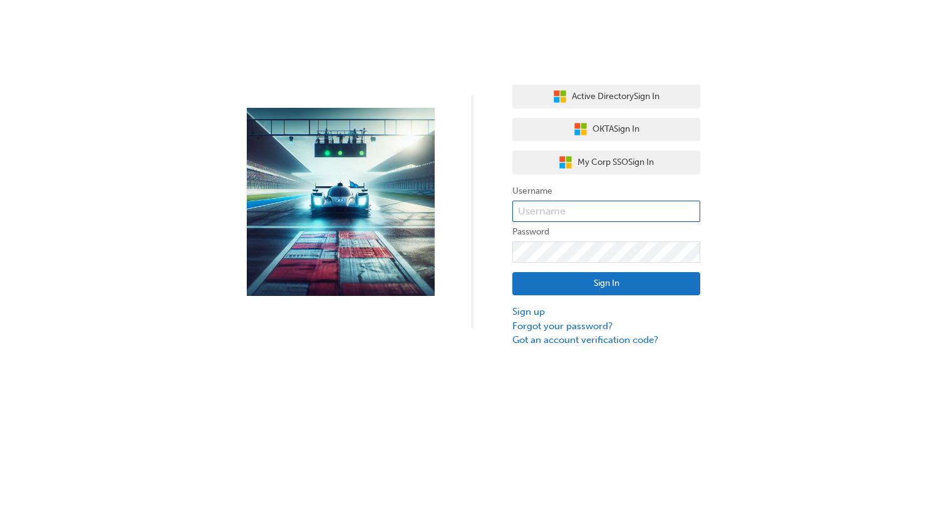
click at [562, 214] on input "text" at bounding box center [607, 211] width 188 height 21
type input "bf.[PERSON_NAME].jabardo"
click button "Sign In" at bounding box center [607, 284] width 188 height 24
